Goal: Task Accomplishment & Management: Use online tool/utility

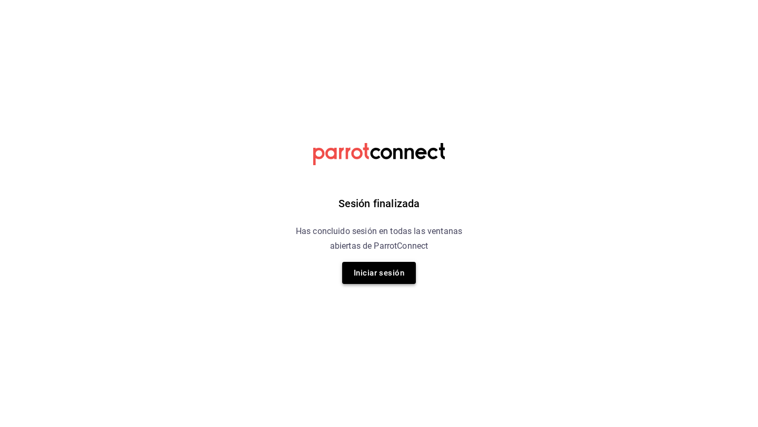
click at [369, 270] on button "Iniciar sesión" at bounding box center [379, 273] width 74 height 22
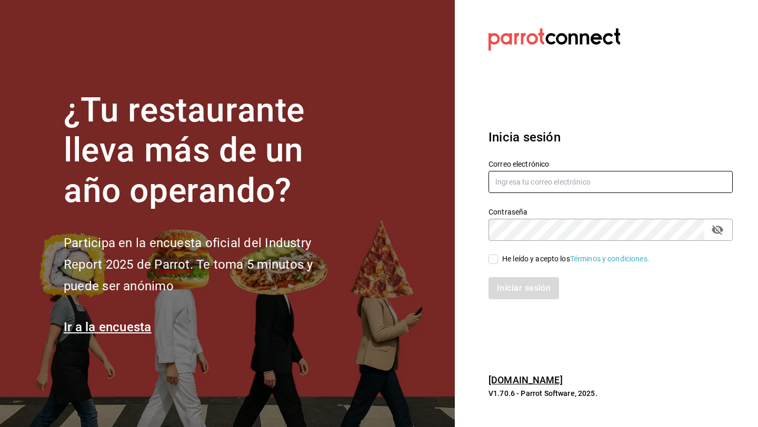
click at [560, 180] on input "text" at bounding box center [610, 182] width 244 height 22
type input "[PERSON_NAME][EMAIL_ADDRESS][DOMAIN_NAME]"
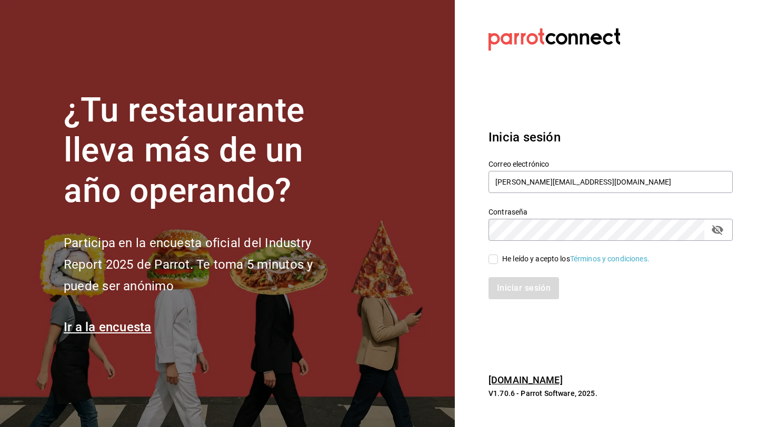
click at [541, 259] on div "He leído y acepto los Términos y condiciones." at bounding box center [575, 259] width 147 height 11
click at [498, 259] on input "He leído y acepto los Términos y condiciones." at bounding box center [492, 259] width 9 height 9
checkbox input "true"
click at [540, 285] on button "Iniciar sesión" at bounding box center [524, 288] width 72 height 22
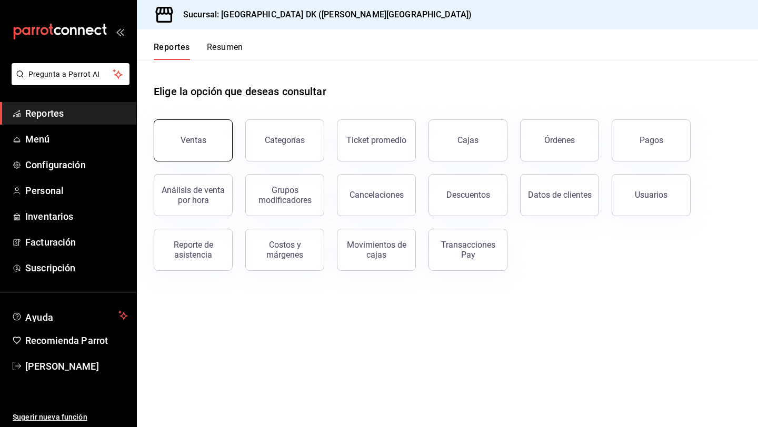
click at [201, 139] on div "Ventas" at bounding box center [193, 140] width 26 height 10
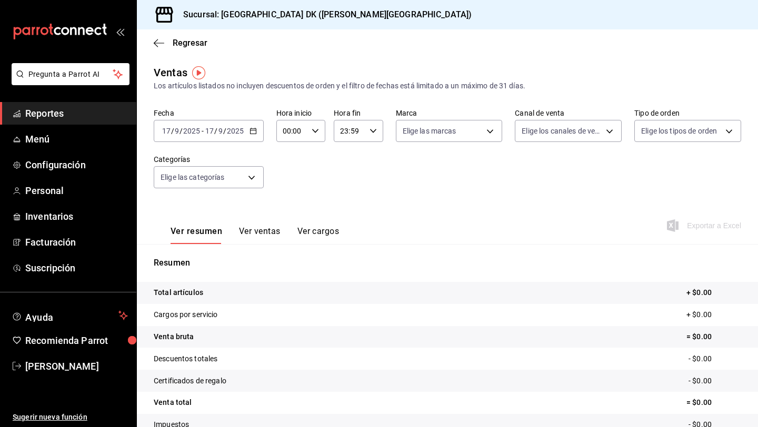
click at [255, 133] on icon "button" at bounding box center [252, 130] width 7 height 7
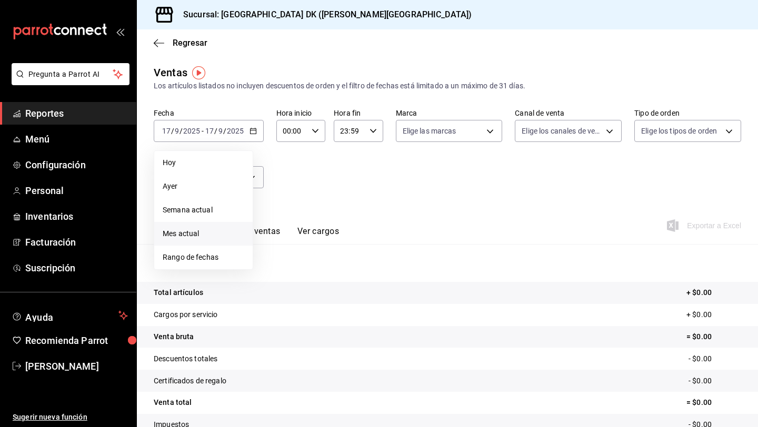
click at [217, 228] on span "Mes actual" at bounding box center [204, 233] width 82 height 11
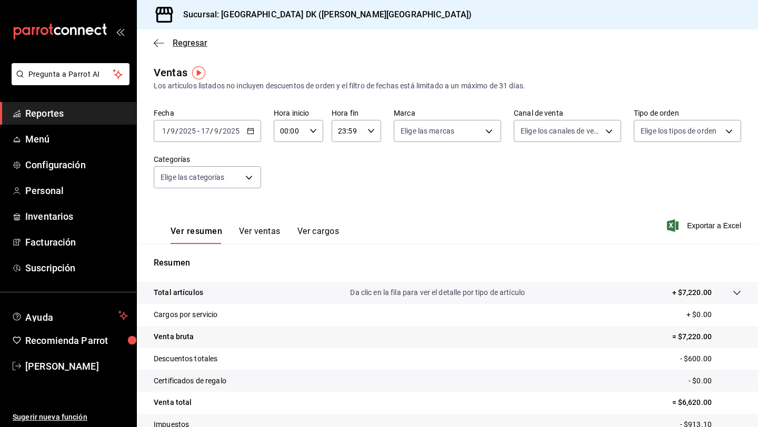
click at [156, 45] on icon "button" at bounding box center [156, 43] width 4 height 8
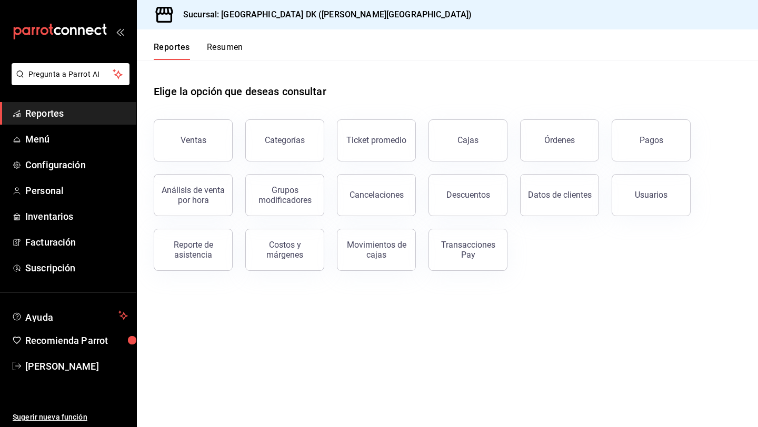
click at [507, 257] on div "Ventas Categorías Ticket promedio Cajas Órdenes Pagos Análisis de venta por hor…" at bounding box center [441, 189] width 600 height 164
click at [491, 256] on div "Transacciones Pay" at bounding box center [467, 250] width 65 height 20
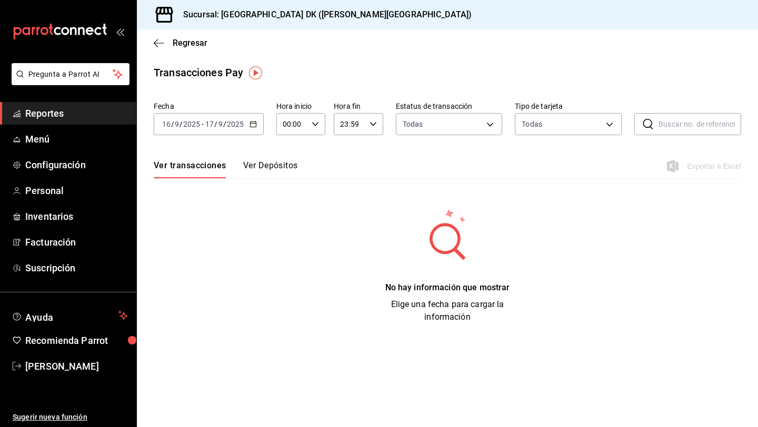
click at [249, 123] on icon "button" at bounding box center [252, 123] width 7 height 7
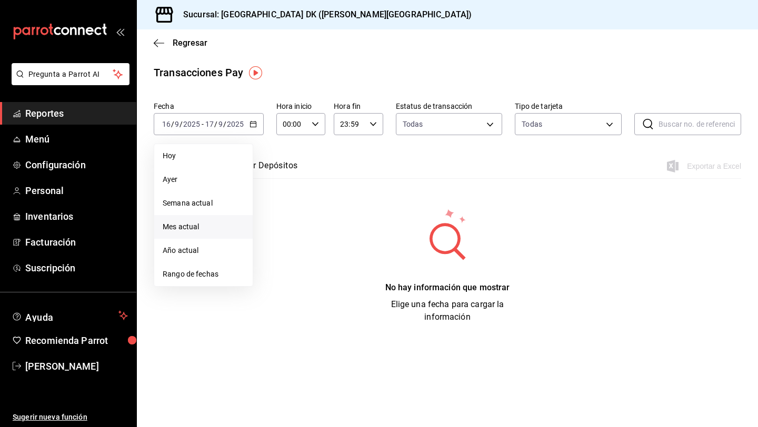
click at [212, 221] on span "Mes actual" at bounding box center [204, 226] width 82 height 11
